Goal: Task Accomplishment & Management: Manage account settings

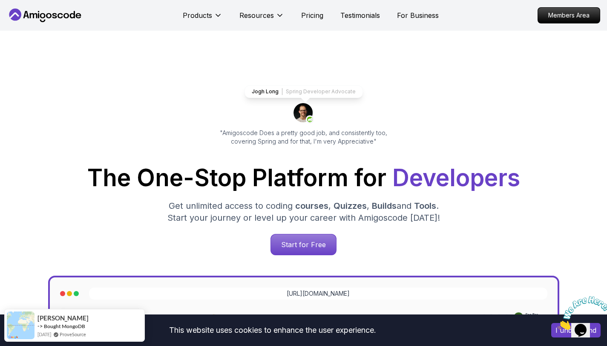
click at [502, 91] on div "Jogh Long Spring Developer Advocate "Amigoscode Does a pretty good job, and con…" at bounding box center [304, 348] width 596 height 635
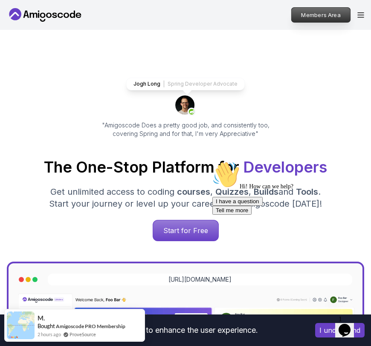
click at [326, 13] on p "Members Area" at bounding box center [320, 15] width 59 height 14
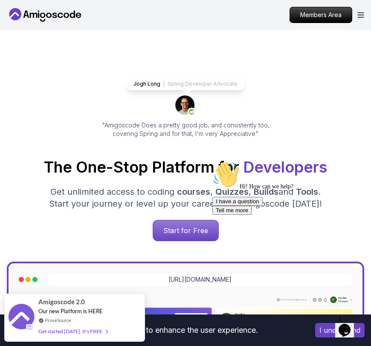
click at [236, 88] on div "Jogh Long Spring Developer Advocate" at bounding box center [185, 84] width 118 height 13
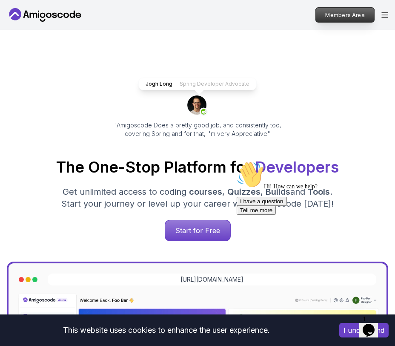
click at [353, 15] on p "Members Area" at bounding box center [345, 15] width 59 height 14
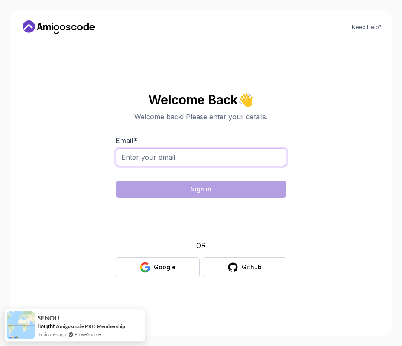
click at [205, 157] on input "Email *" at bounding box center [201, 157] width 170 height 18
click at [156, 157] on input "Email *" at bounding box center [201, 157] width 170 height 18
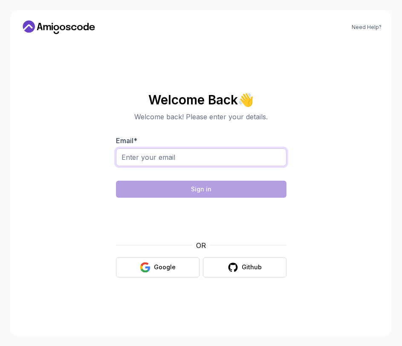
click at [227, 158] on input "Email *" at bounding box center [201, 157] width 170 height 18
click at [221, 156] on input "dfghjko" at bounding box center [201, 157] width 170 height 18
type input "d"
type input "[EMAIL_ADDRESS][DOMAIN_NAME]"
